Goal: Task Accomplishment & Management: Manage account settings

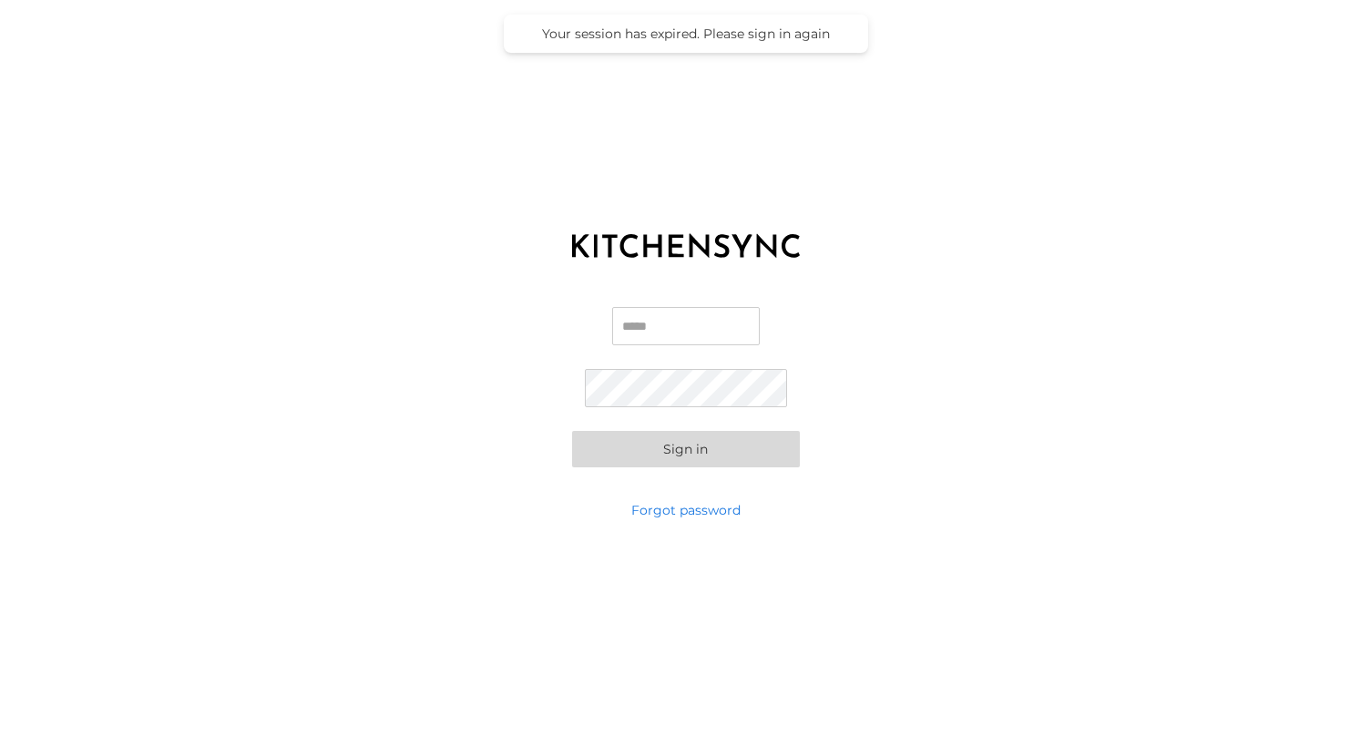
type input "**********"
click at [685, 448] on button "Sign in" at bounding box center [686, 449] width 228 height 36
